Goal: Complete application form: Complete application form

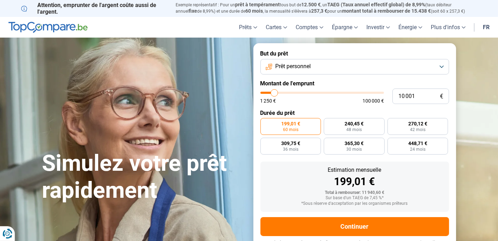
type input "13 000"
type input "13000"
type input "14 000"
type input "14000"
type input "15 250"
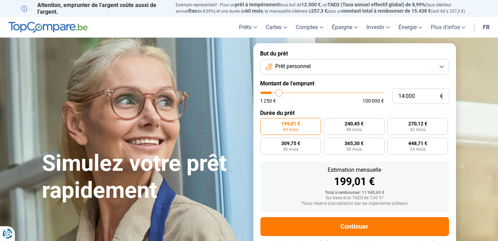
type input "15250"
type input "16 500"
type input "16500"
type input "17 250"
type input "17250"
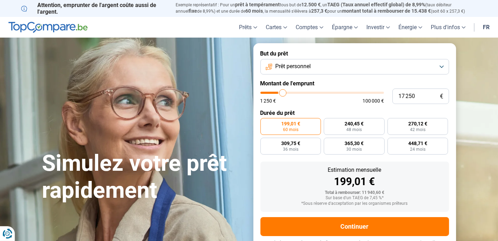
type input "17 750"
type input "17750"
type input "18 250"
type input "18250"
type input "18 750"
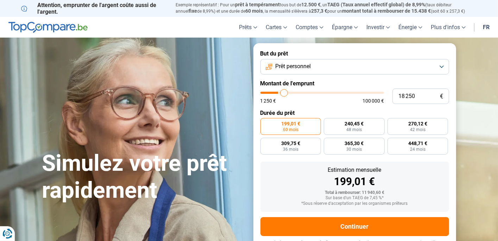
type input "18750"
type input "19 000"
type input "19000"
type input "19 250"
type input "19250"
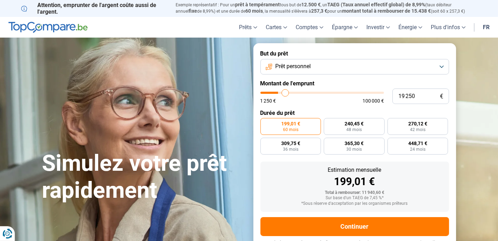
type input "19 750"
type input "19750"
type input "20 000"
type input "20000"
type input "20 500"
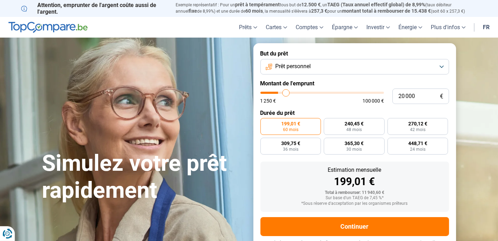
type input "20500"
type input "20 750"
type input "20750"
type input "21 000"
type input "21000"
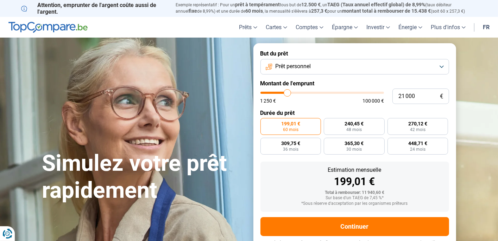
type input "21 250"
type input "21250"
type input "21 500"
type input "21500"
type input "21 750"
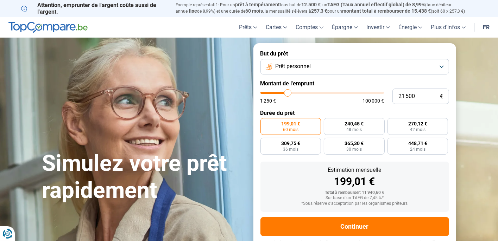
type input "21750"
type input "22 000"
type input "22000"
type input "22 250"
type input "22250"
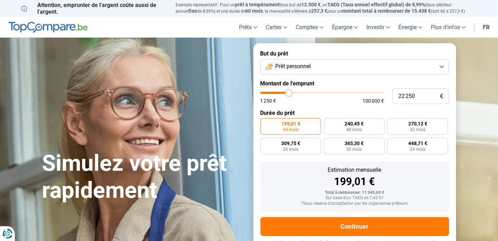
type input "22 500"
type input "22500"
type input "22 750"
type input "22750"
type input "23 000"
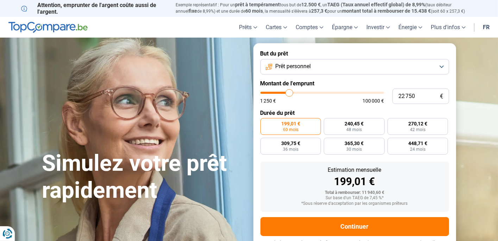
type input "23000"
type input "23 250"
type input "23250"
type input "23 500"
type input "23500"
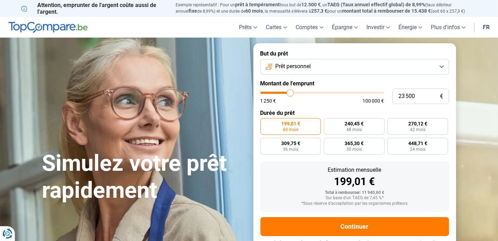
type input "23 250"
type input "23250"
type input "22 750"
type input "22750"
type input "22 000"
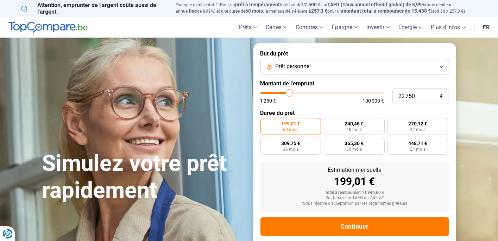
type input "22000"
type input "21 500"
type input "21500"
type input "20 500"
type input "20500"
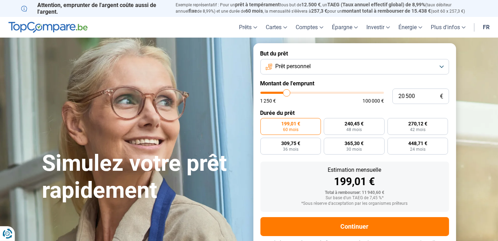
type input "19 750"
type input "19750"
type input "19 000"
type input "19000"
type input "18 750"
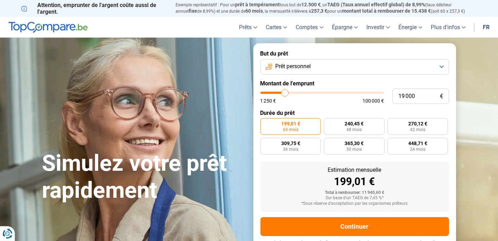
type input "18750"
type input "18 500"
type input "18500"
type input "18 250"
type input "18250"
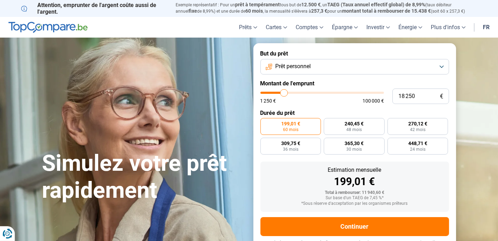
type input "18 000"
type input "18000"
type input "17 750"
type input "17750"
type input "17 250"
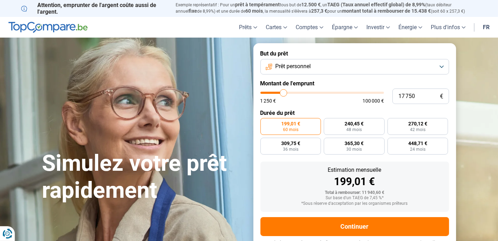
type input "17250"
type input "17 000"
type input "17000"
type input "16 750"
type input "16750"
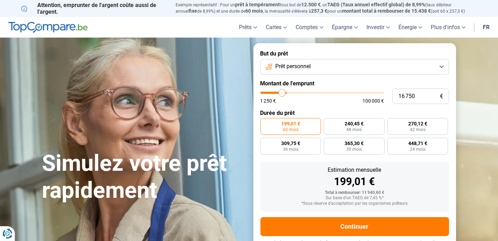
type input "16 500"
type input "16500"
type input "16 000"
type input "16000"
type input "15 750"
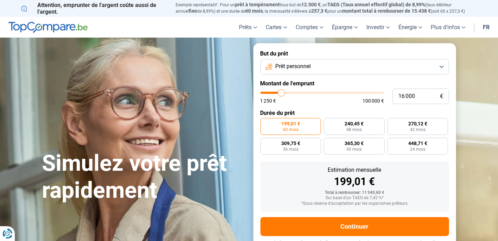
type input "15750"
type input "15 500"
type input "15500"
type input "15 750"
type input "15750"
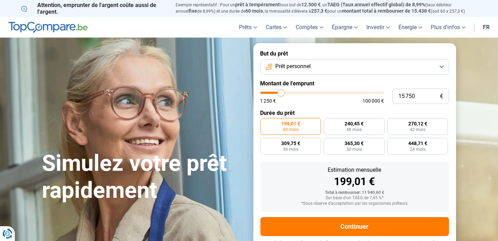
type input "16 000"
type input "16000"
type input "16 250"
type input "16250"
type input "16 500"
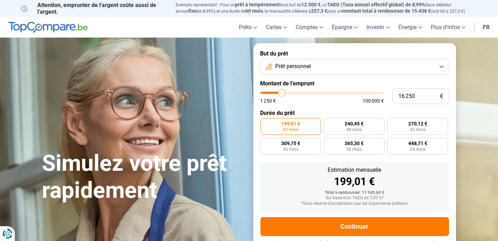
type input "16500"
type input "16 750"
type input "16750"
type input "17 000"
type input "17000"
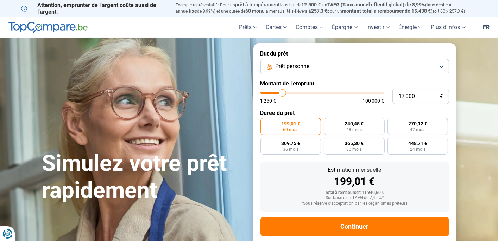
type input "17 250"
type input "17250"
type input "17 500"
type input "17500"
type input "17 750"
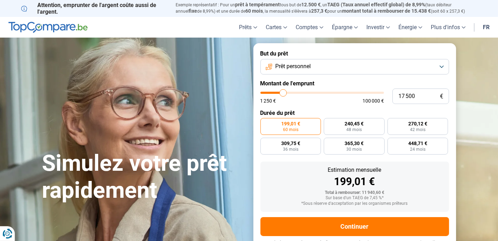
type input "17750"
type input "18 000"
type input "18000"
type input "18 250"
type input "18250"
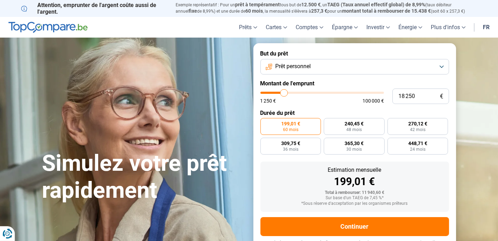
type input "18 500"
type input "18500"
type input "18 750"
type input "18750"
type input "19 000"
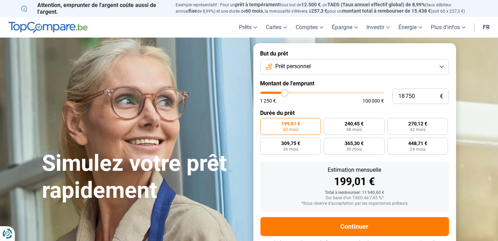
type input "19000"
type input "19 250"
type input "19250"
type input "19 500"
type input "19500"
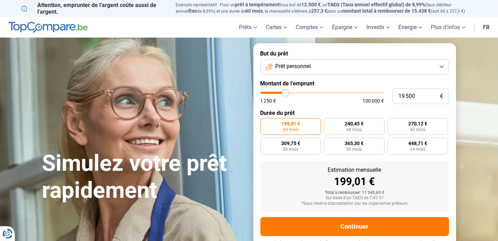
type input "19 750"
type input "19750"
type input "20 000"
type input "20000"
type input "20 250"
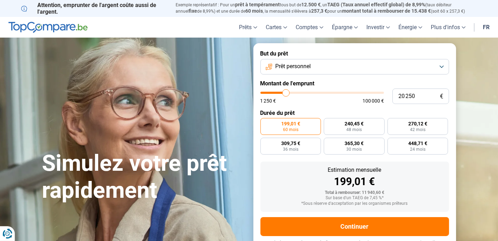
type input "20250"
type input "20 500"
type input "20500"
type input "20 750"
type input "20750"
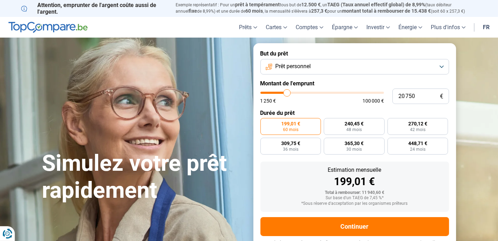
type input "21 000"
type input "21000"
type input "21 250"
type input "21250"
type input "21 500"
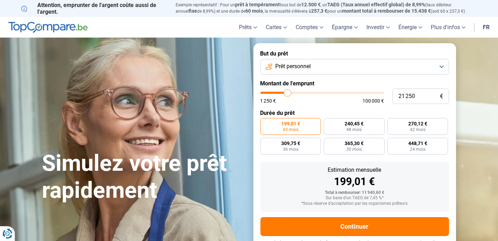
type input "21500"
type input "21 750"
type input "21750"
type input "22 000"
type input "22000"
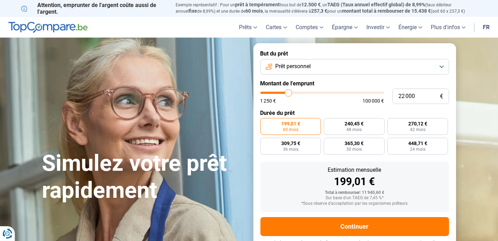
type input "22 250"
type input "22250"
type input "22 000"
type input "22000"
type input "21 750"
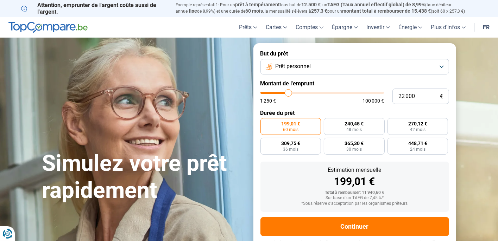
type input "21750"
type input "21 250"
type input "21250"
type input "21 000"
type input "21000"
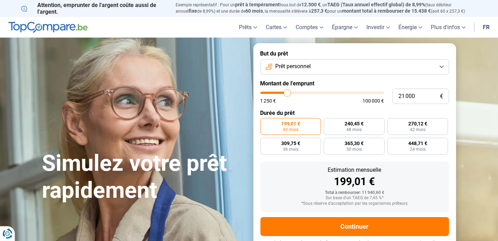
type input "20 750"
type input "20750"
type input "20 500"
type input "20500"
type input "20 250"
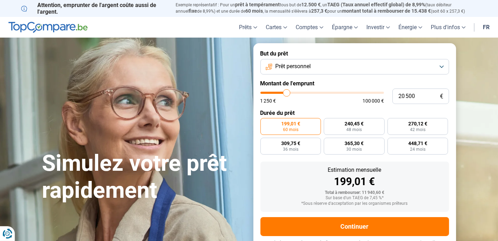
type input "20250"
type input "20 000"
type input "20000"
type input "19 750"
type input "19750"
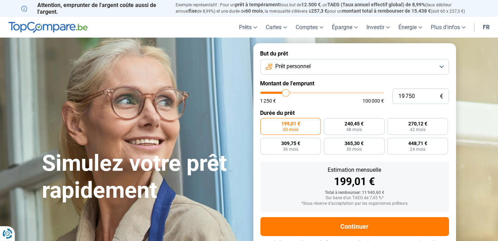
type input "20 000"
type input "20000"
type input "20 250"
type input "20250"
type input "20 500"
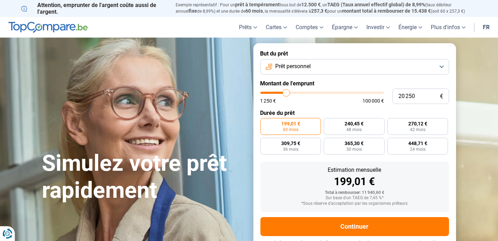
type input "20500"
type input "20 250"
type input "20250"
type input "20 000"
drag, startPoint x: 277, startPoint y: 94, endPoint x: 286, endPoint y: 95, distance: 9.0
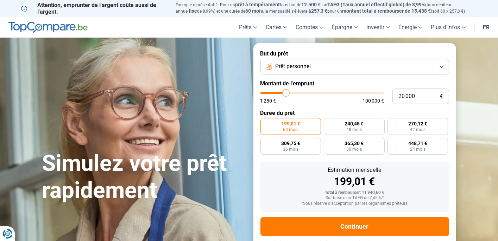
type input "20000"
click at [286, 94] on input "range" at bounding box center [323, 93] width 124 height 2
radio input "false"
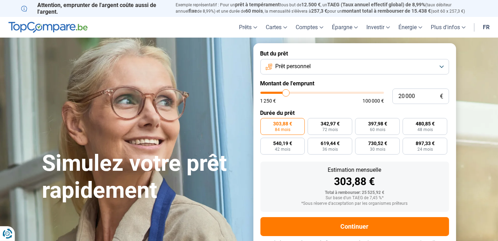
scroll to position [13, 0]
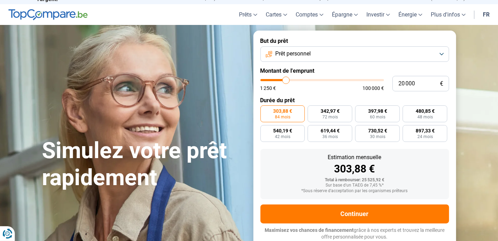
type input "18 500"
type input "18500"
type input "18 750"
type input "18750"
type input "19 000"
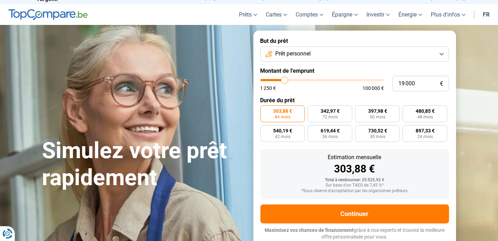
type input "19000"
type input "19 250"
type input "19250"
type input "19 500"
type input "19500"
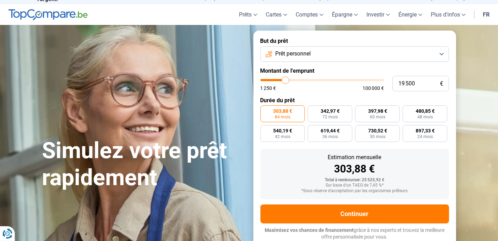
type input "19 750"
type input "19750"
type input "20 000"
type input "20000"
type input "20 250"
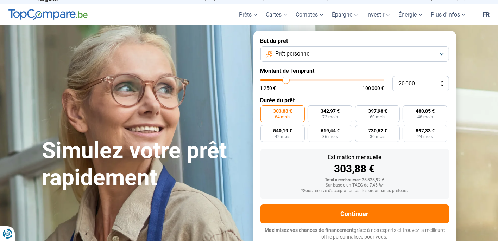
type input "20250"
type input "20 500"
type input "20500"
type input "20 750"
type input "20750"
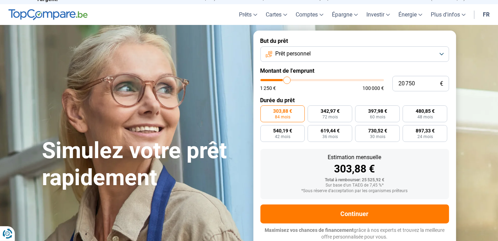
type input "21 000"
type input "21000"
type input "21 250"
type input "21250"
type input "21 500"
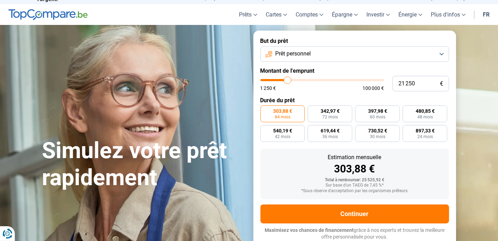
type input "21500"
type input "21 750"
type input "21750"
type input "22 000"
drag, startPoint x: 284, startPoint y: 80, endPoint x: 288, endPoint y: 81, distance: 4.3
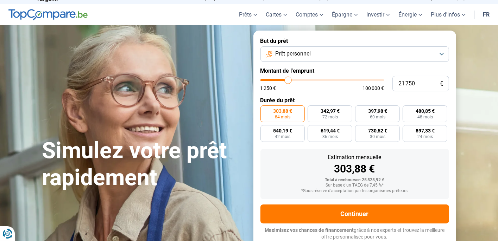
click at [288, 81] on input "range" at bounding box center [323, 80] width 124 height 2
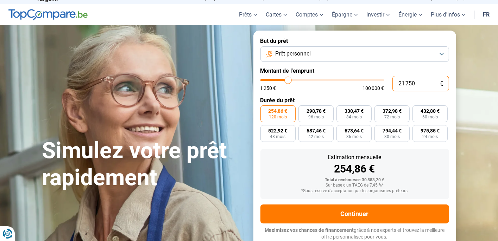
click at [418, 81] on input "21 750" at bounding box center [421, 83] width 57 height 15
drag, startPoint x: 351, startPoint y: 212, endPoint x: 303, endPoint y: 181, distance: 56.8
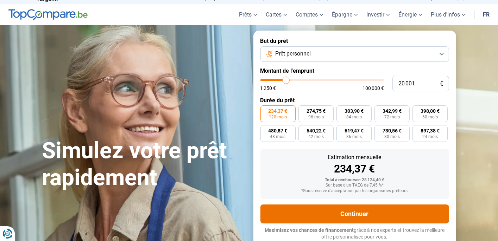
drag, startPoint x: 303, startPoint y: 181, endPoint x: 355, endPoint y: 215, distance: 62.0
click at [355, 215] on button "Continuer" at bounding box center [355, 214] width 189 height 19
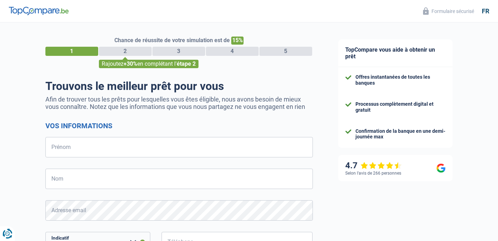
select select "32"
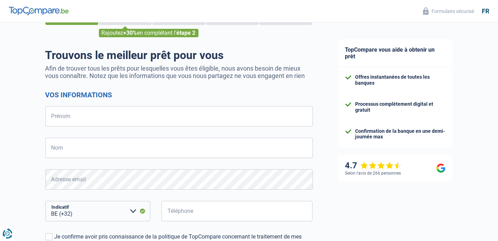
scroll to position [23, 0]
